Goal: Find specific page/section: Find specific page/section

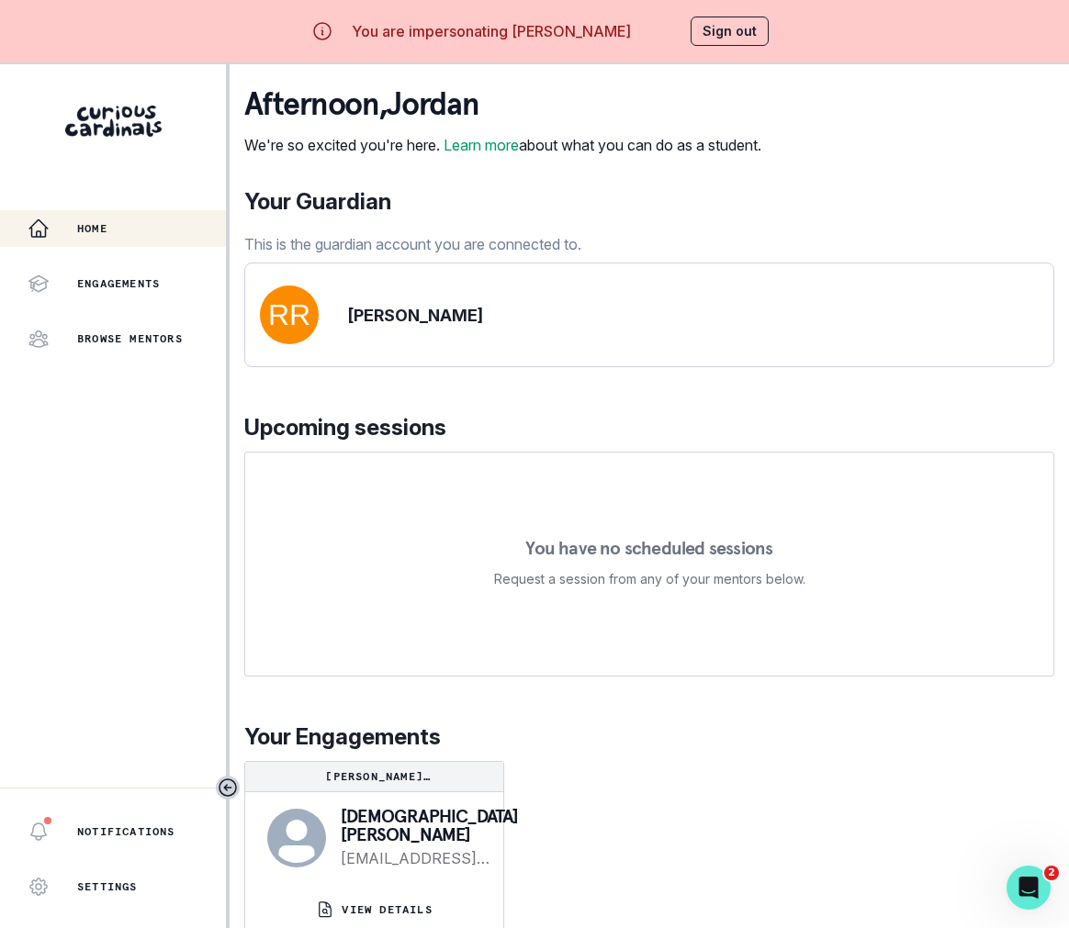
scroll to position [64, 0]
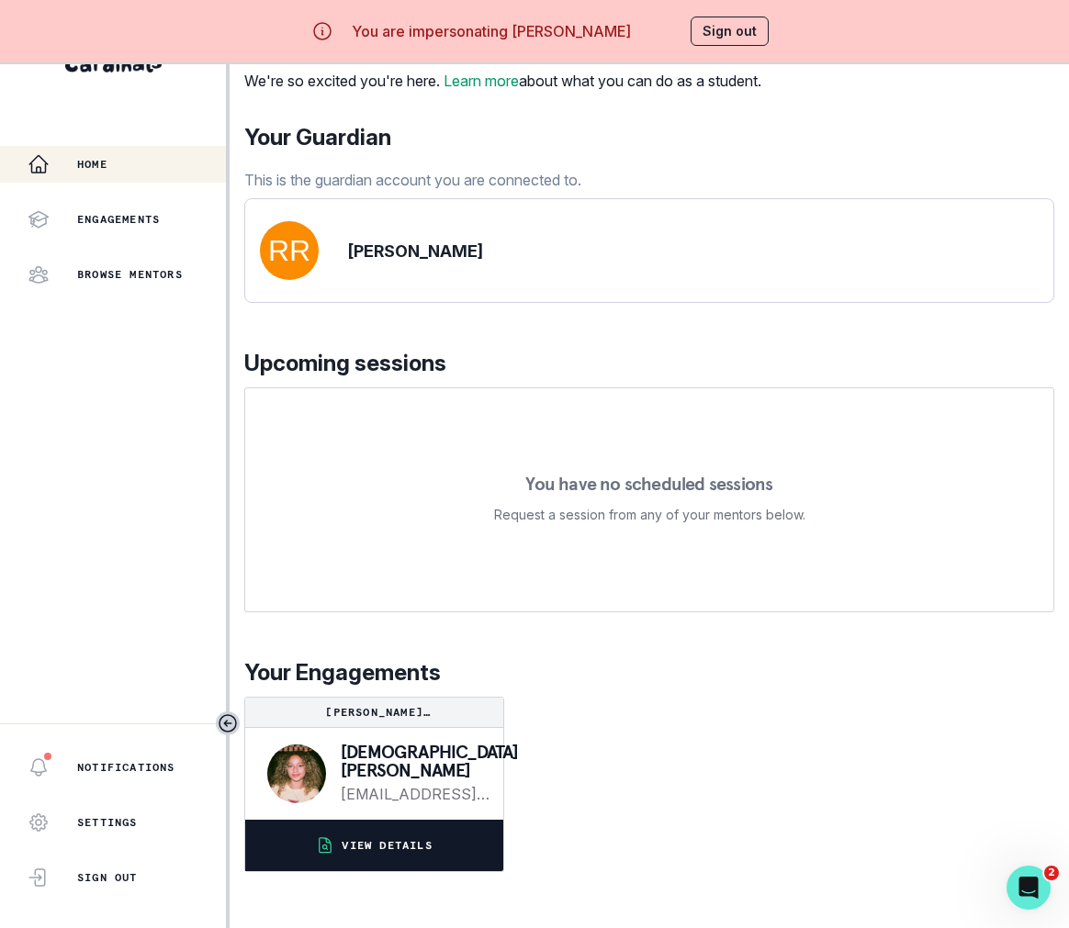
click at [421, 853] on p "VIEW DETAILS" at bounding box center [386, 845] width 90 height 15
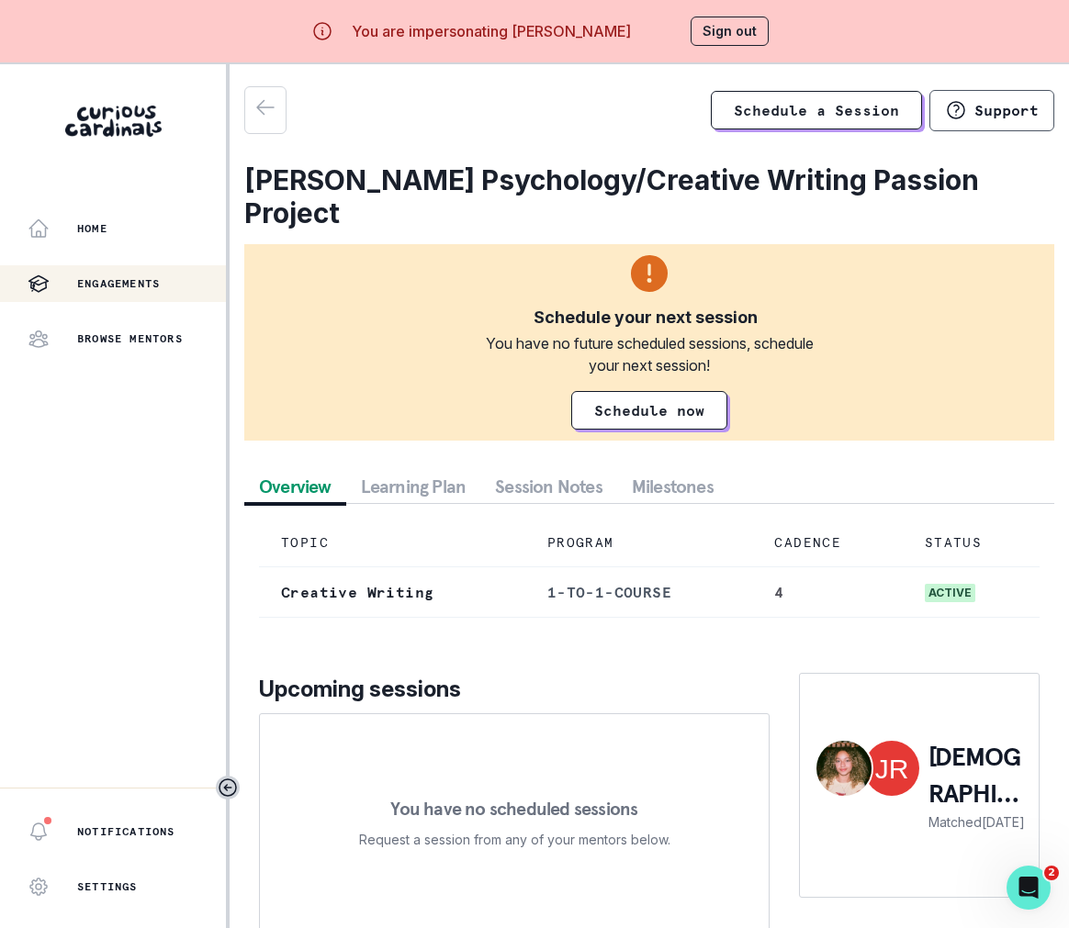
click at [448, 476] on button "Learning Plan" at bounding box center [413, 486] width 135 height 33
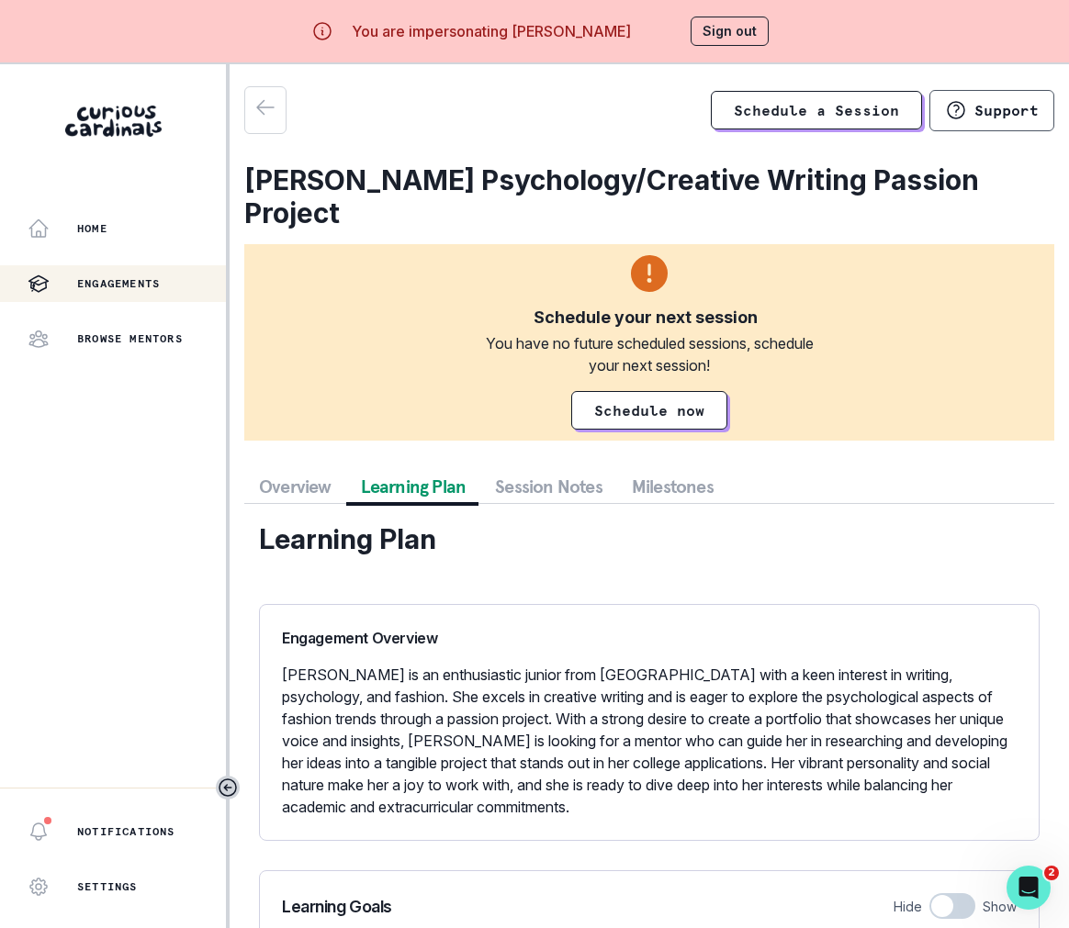
click at [509, 477] on button "Session Notes" at bounding box center [548, 486] width 137 height 33
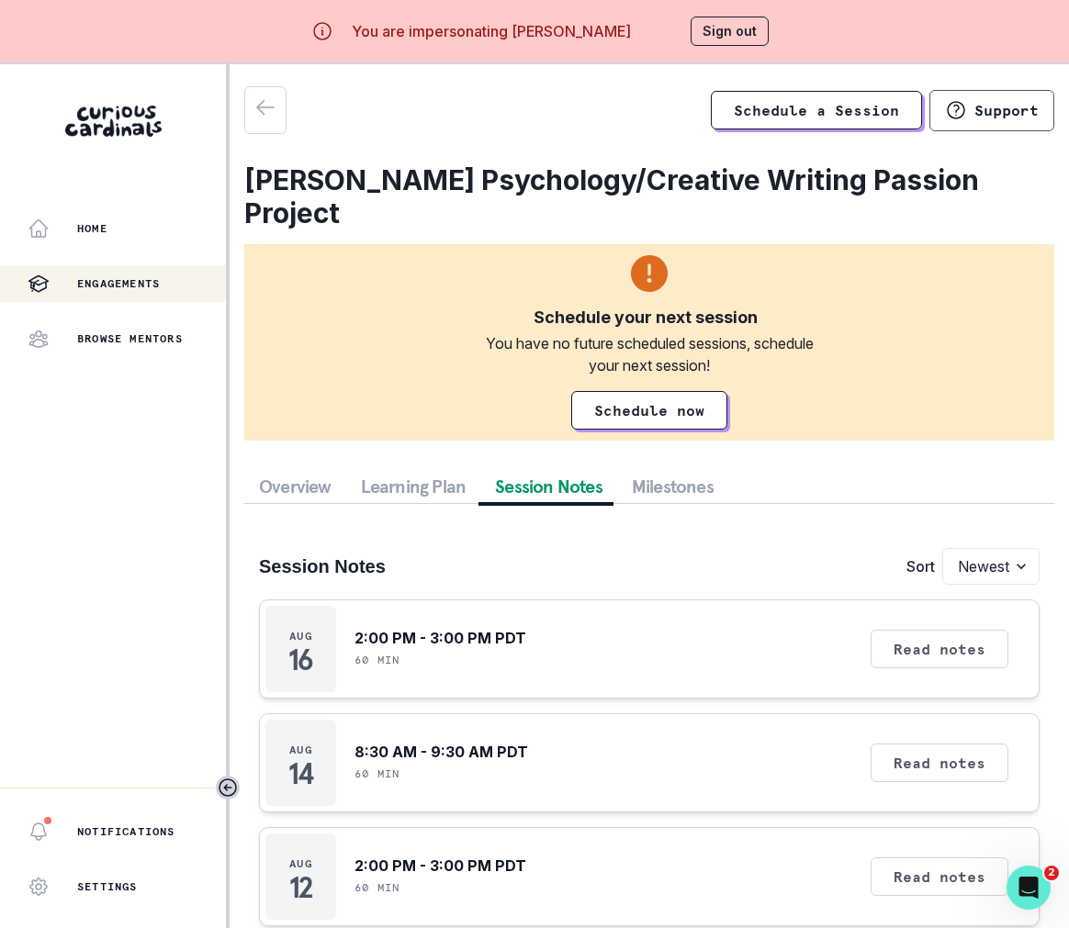
click at [461, 492] on button "Learning Plan" at bounding box center [413, 486] width 135 height 33
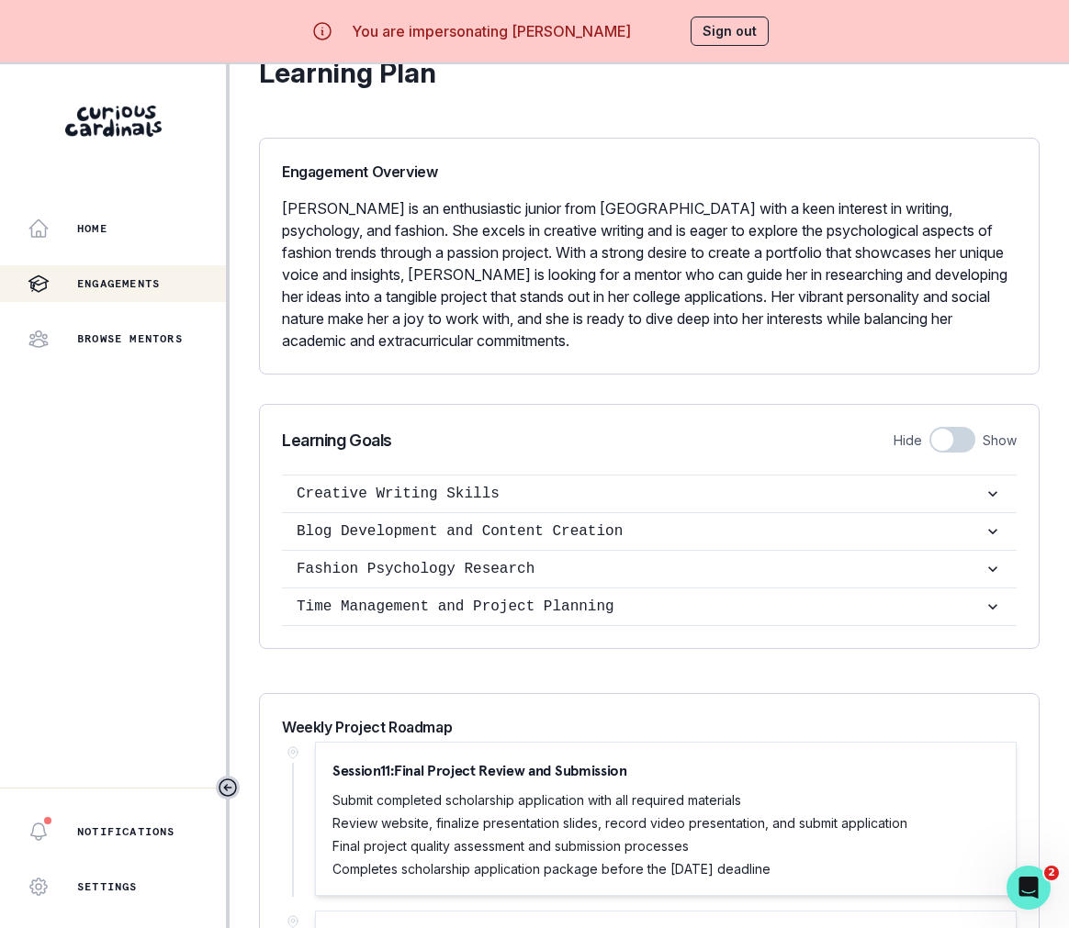
scroll to position [218, 0]
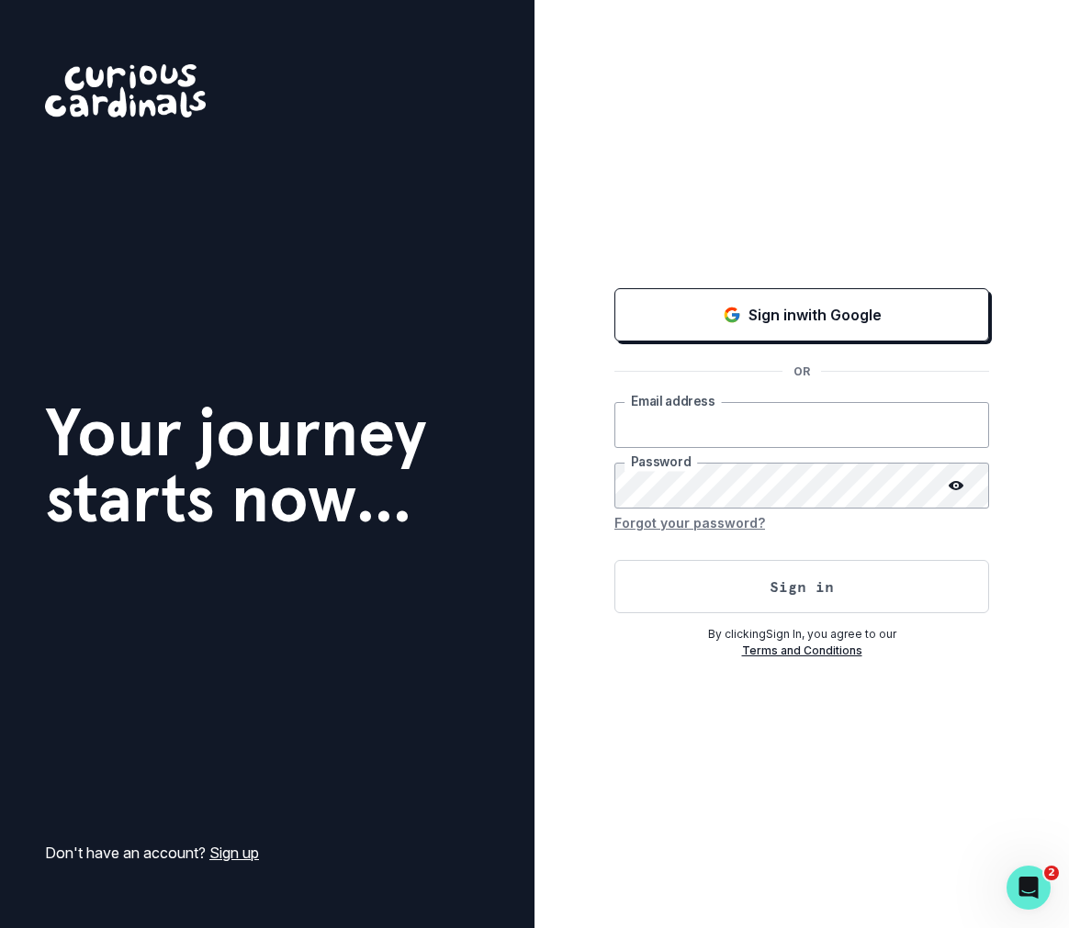
type input "[PERSON_NAME][EMAIL_ADDRESS][DOMAIN_NAME]"
